Goal: Task Accomplishment & Management: Manage account settings

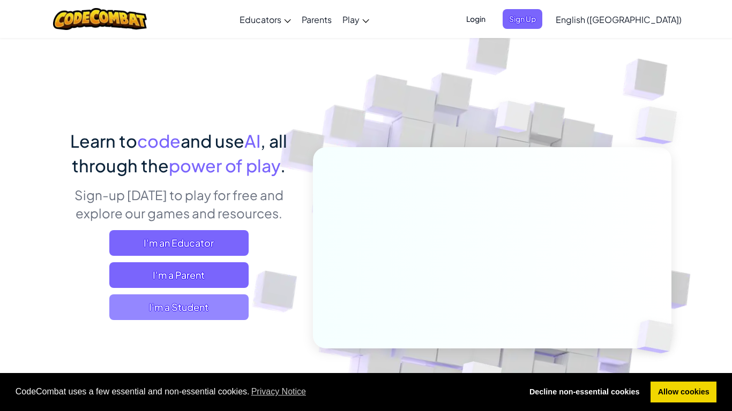
click at [183, 308] on span "I'm a Student" at bounding box center [178, 308] width 139 height 26
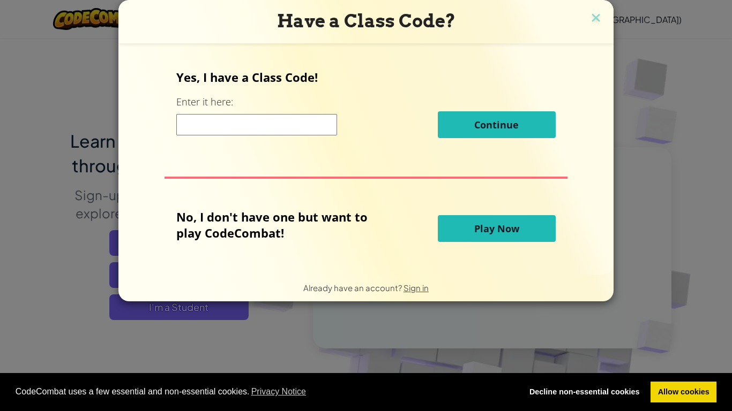
click at [465, 226] on button "Play Now" at bounding box center [497, 228] width 118 height 27
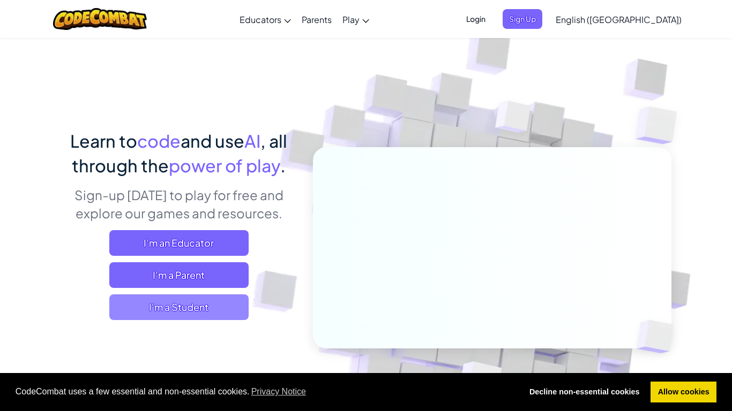
click at [164, 306] on span "I'm a Student" at bounding box center [178, 308] width 139 height 26
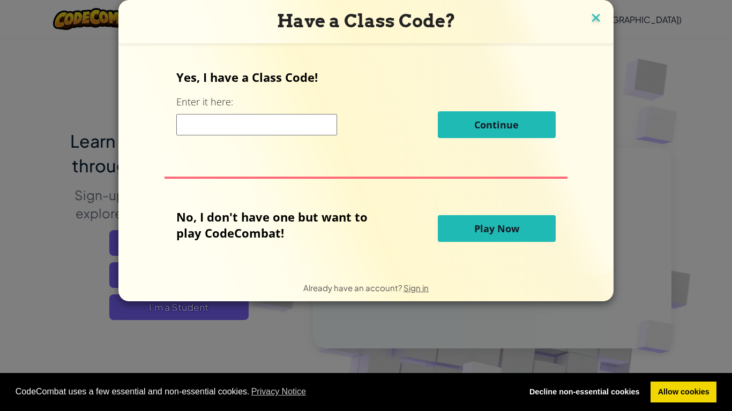
click at [595, 14] on img at bounding box center [596, 19] width 14 height 16
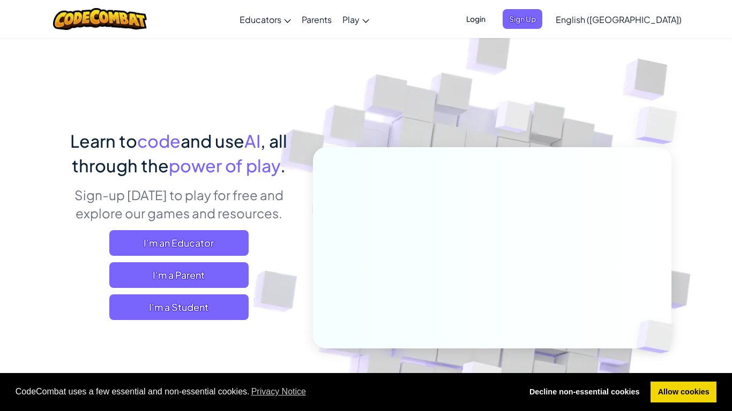
click at [492, 16] on span "Login" at bounding box center [476, 19] width 32 height 20
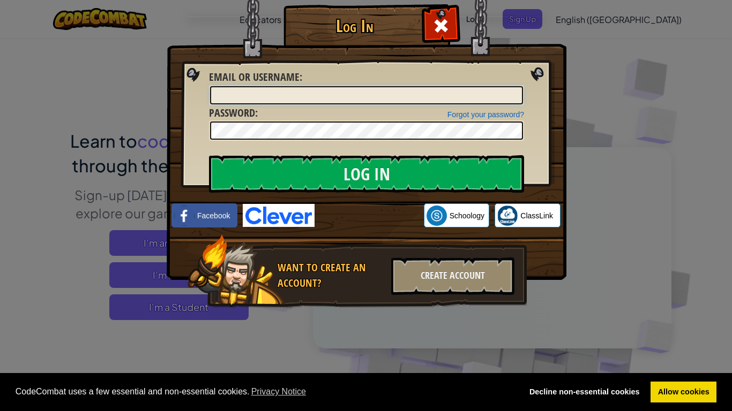
click at [402, 86] on input "Email or Username :" at bounding box center [366, 95] width 313 height 18
click at [395, 103] on input "Email or Username :" at bounding box center [366, 95] width 313 height 18
type input "l"
click at [331, 145] on img at bounding box center [367, 124] width 400 height 312
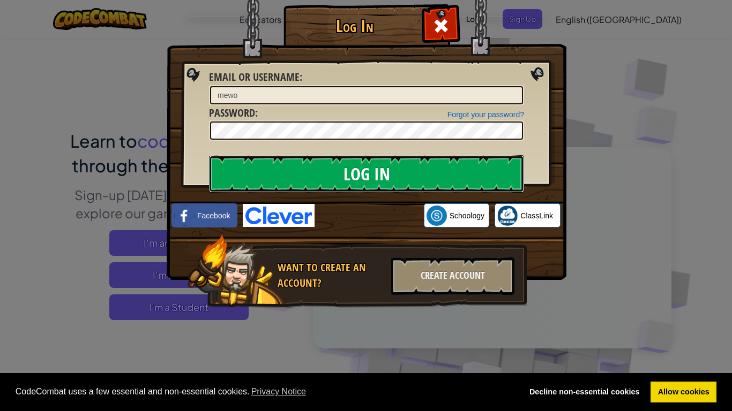
click at [310, 169] on input "Log In" at bounding box center [366, 173] width 315 height 37
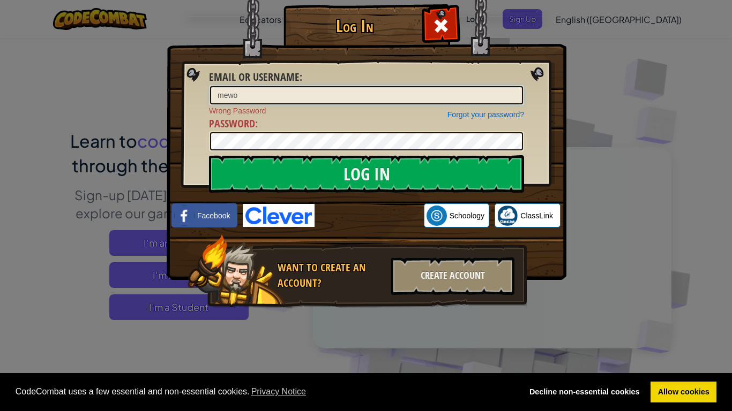
click at [265, 100] on input "mewo" at bounding box center [366, 95] width 313 height 18
click at [262, 101] on input "mewo" at bounding box center [366, 95] width 313 height 18
type input "m"
click at [241, 98] on input "latifa@101549'" at bounding box center [366, 95] width 313 height 18
click at [274, 98] on input "latifa101549'" at bounding box center [366, 95] width 313 height 18
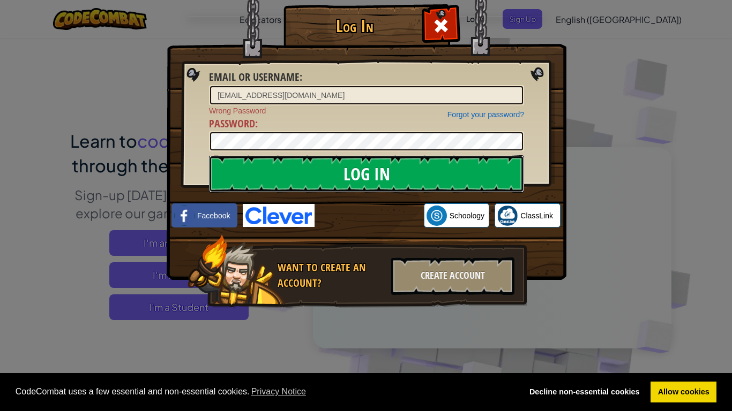
click at [284, 166] on input "Log In" at bounding box center [366, 173] width 315 height 37
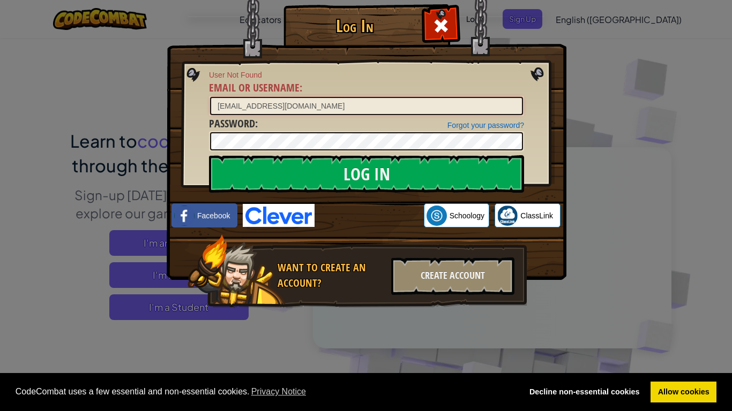
click at [310, 111] on input "[EMAIL_ADDRESS][DOMAIN_NAME]" at bounding box center [366, 106] width 313 height 18
click at [261, 114] on input "[EMAIL_ADDRESS][DOMAIN_NAME]" at bounding box center [366, 106] width 313 height 18
click at [234, 111] on input "[EMAIL_ADDRESS][DOMAIN_NAME]" at bounding box center [366, 106] width 313 height 18
type input "[EMAIL_ADDRESS][DOMAIN_NAME]"
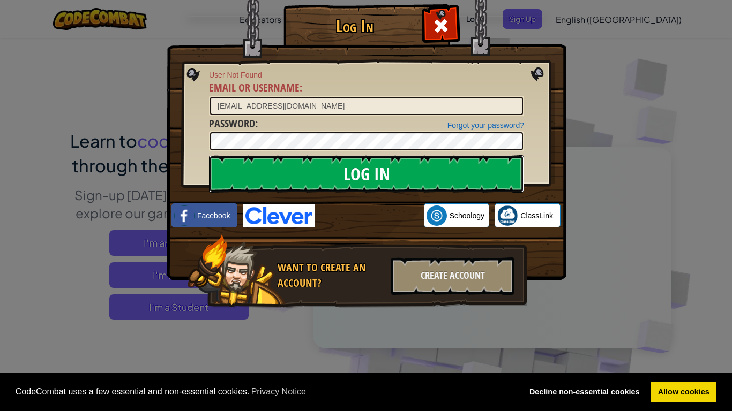
click at [273, 170] on input "Log In" at bounding box center [366, 173] width 315 height 37
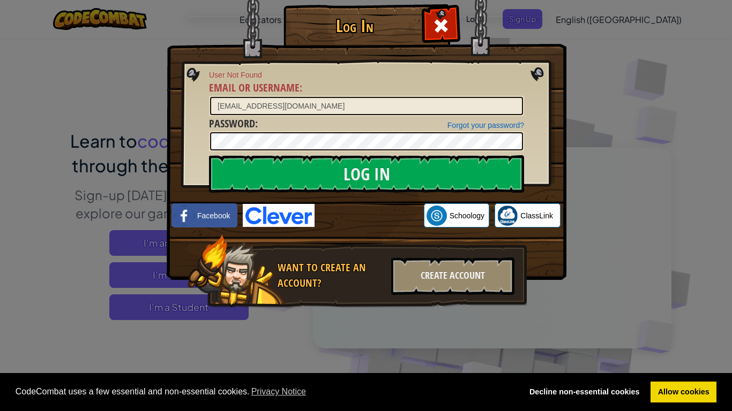
click at [592, 130] on div "Log In User Not Found Email or Username : [EMAIL_ADDRESS][DOMAIN_NAME] Forgot y…" at bounding box center [366, 205] width 732 height 411
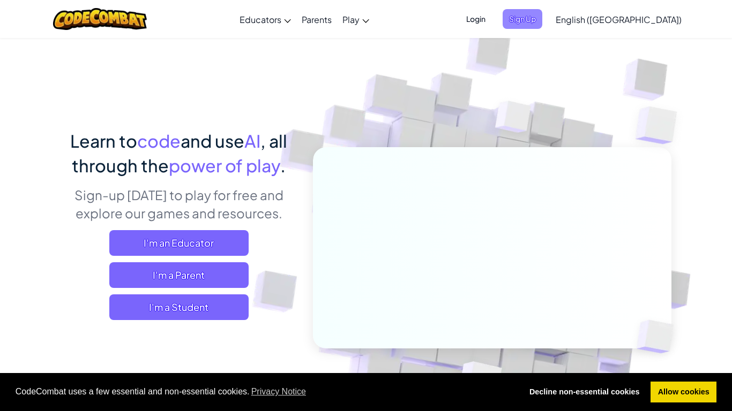
click at [542, 19] on span "Sign Up" at bounding box center [522, 19] width 40 height 20
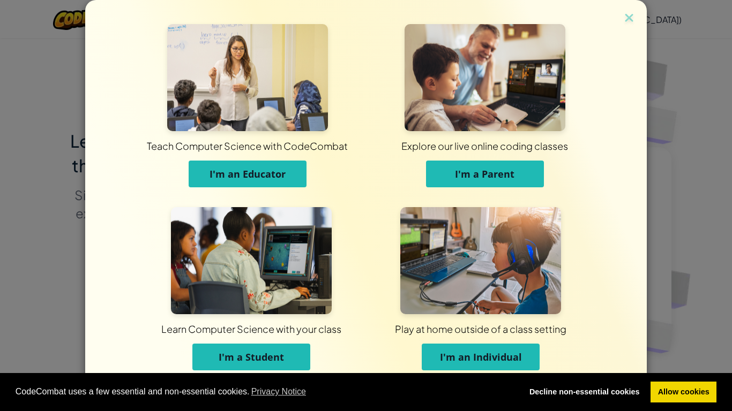
click at [268, 352] on span "I'm a Student" at bounding box center [251, 357] width 65 height 13
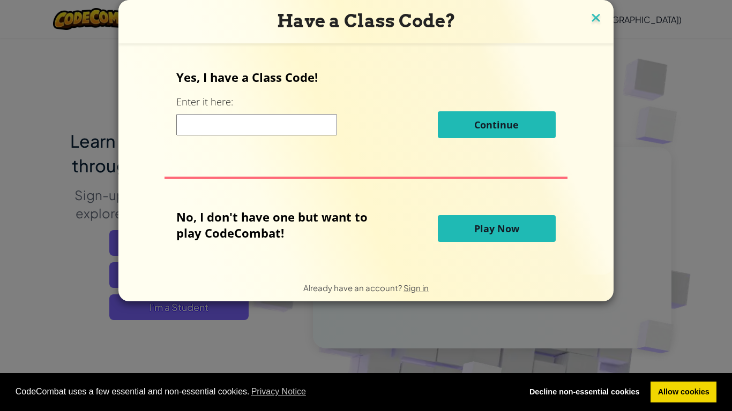
click at [589, 16] on img at bounding box center [596, 19] width 14 height 16
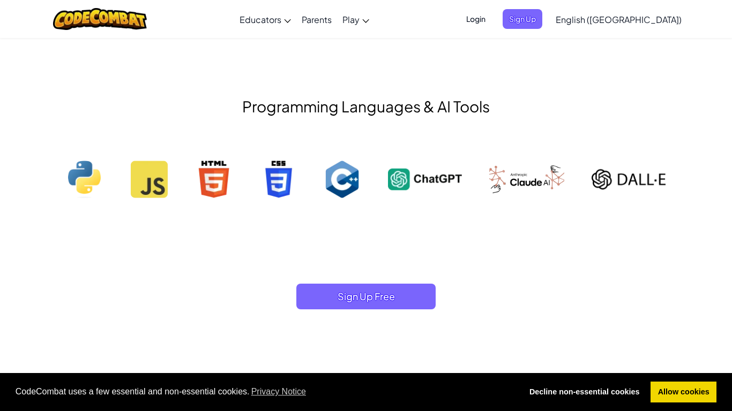
scroll to position [1065, 0]
